Goal: Task Accomplishment & Management: Complete application form

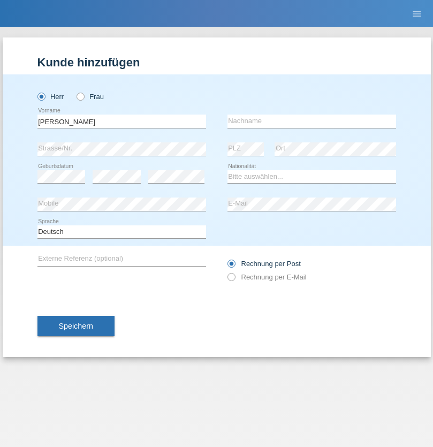
type input "[PERSON_NAME]"
click at [312, 121] on input "text" at bounding box center [312, 121] width 169 height 13
type input "Berisha"
select select "BE"
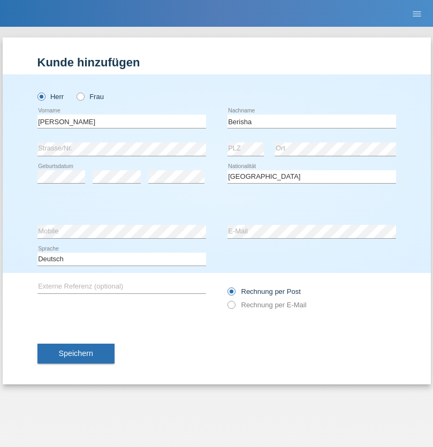
select select "C"
select select "01"
select select "2020"
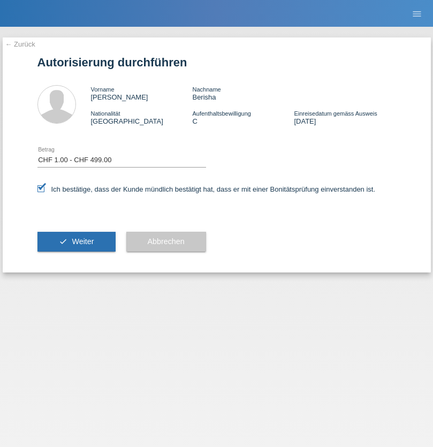
select select "1"
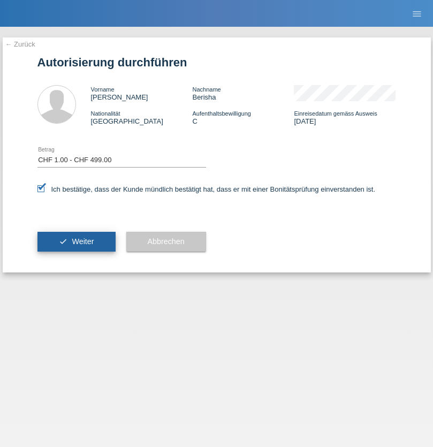
click at [76, 242] on span "Weiter" at bounding box center [83, 241] width 22 height 9
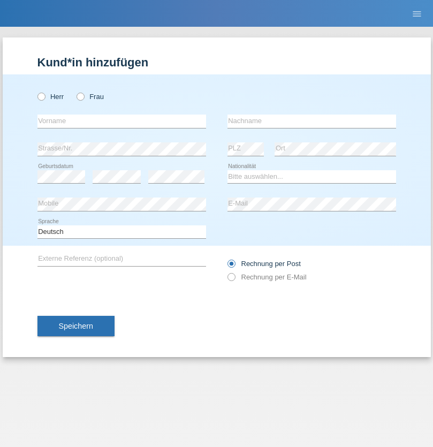
radio input "true"
click at [122, 121] on input "text" at bounding box center [122, 121] width 169 height 13
type input "Farkash"
click at [312, 121] on input "text" at bounding box center [312, 121] width 169 height 13
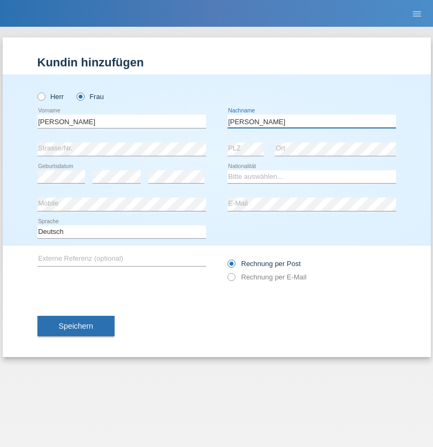
type input "Yolana"
select select "UA"
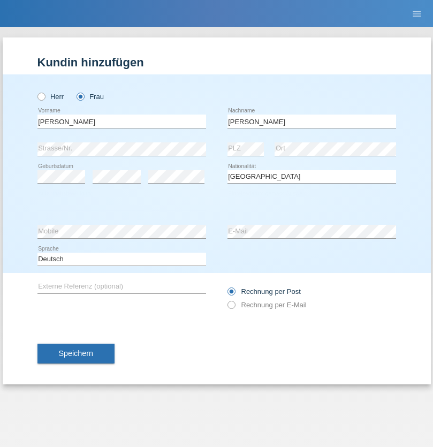
select select "C"
select select "09"
select select "12"
select select "2021"
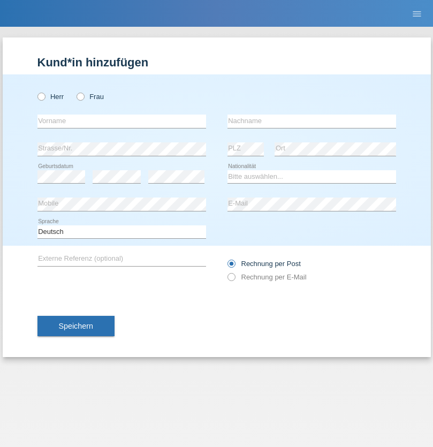
radio input "true"
click at [122, 121] on input "text" at bounding box center [122, 121] width 169 height 13
type input "K"
click at [312, 121] on input "text" at bounding box center [312, 121] width 169 height 13
type input "Keel"
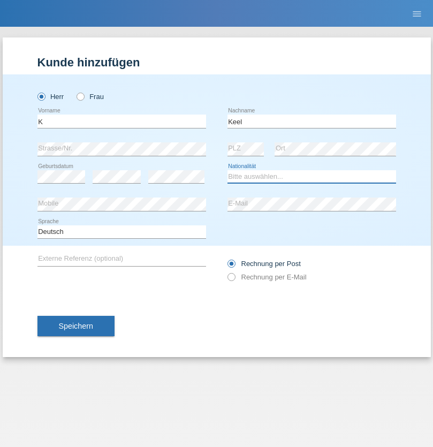
select select "CH"
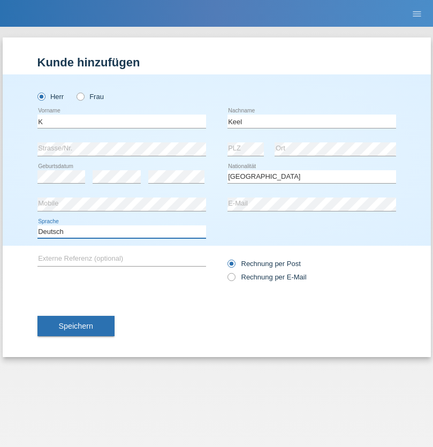
select select "en"
